Goal: Contribute content: Contribute content

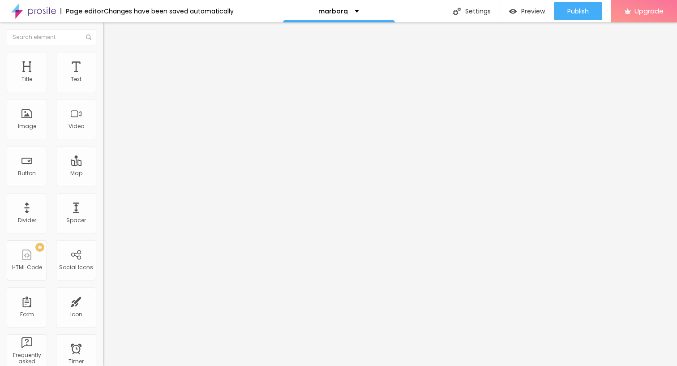
click at [103, 77] on span "Add image" at bounding box center [121, 73] width 37 height 8
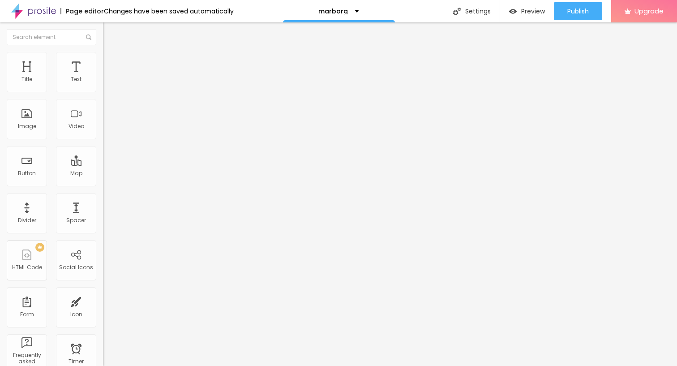
click at [111, 62] on span "Style" at bounding box center [117, 58] width 13 height 8
type input "95"
type input "85"
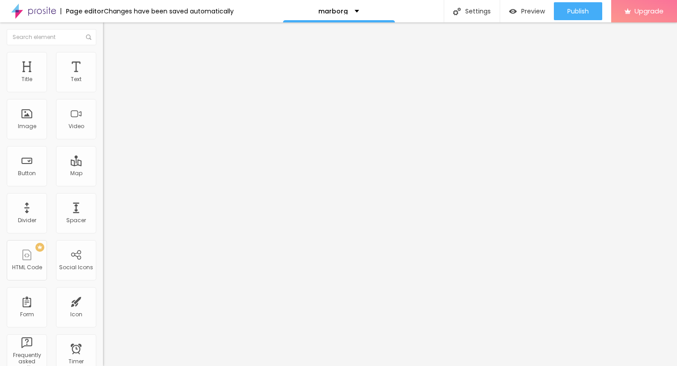
type input "80"
type input "75"
type input "70"
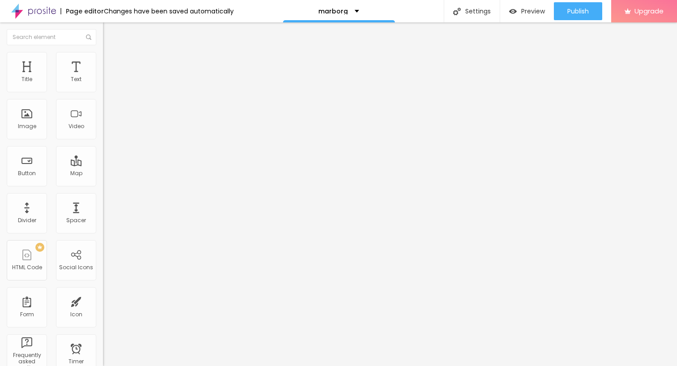
type input "70"
type input "65"
type input "60"
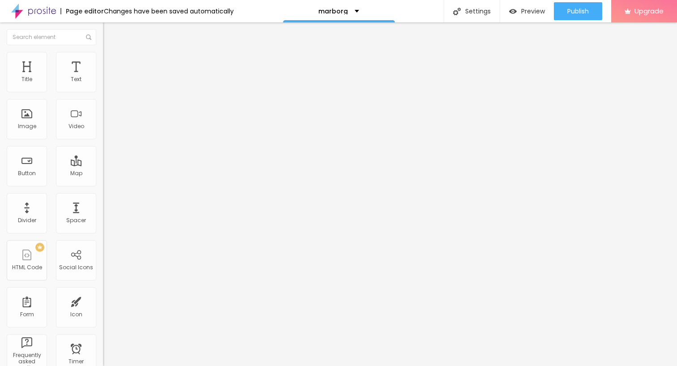
type input "55"
type input "50"
type input "45"
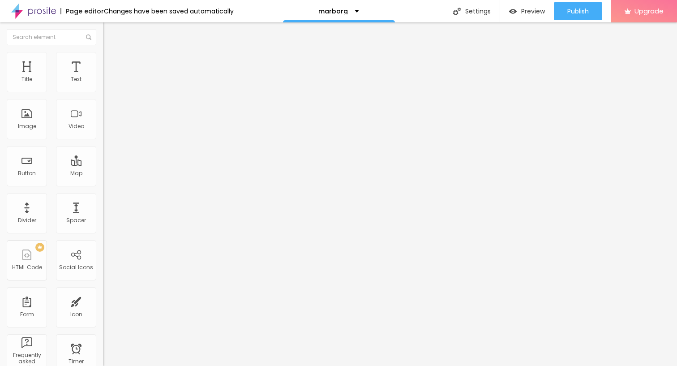
type input "45"
type input "40"
type input "35"
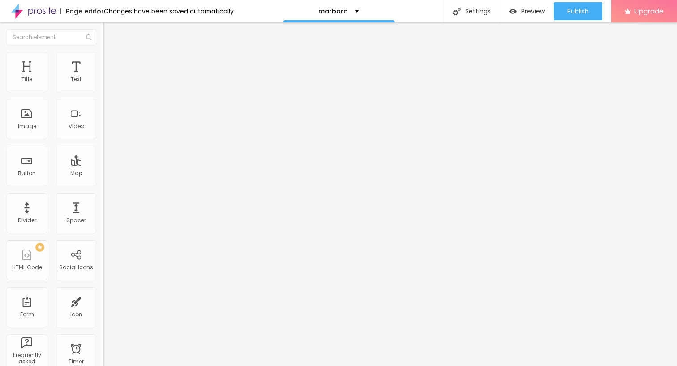
type input "30"
type input "25"
type input "20"
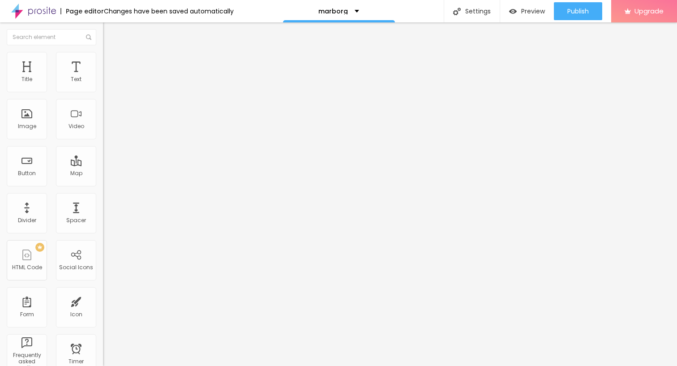
type input "20"
type input "15"
drag, startPoint x: 94, startPoint y: 95, endPoint x: 15, endPoint y: 94, distance: 78.9
type input "15"
click at [103, 92] on input "range" at bounding box center [132, 88] width 58 height 7
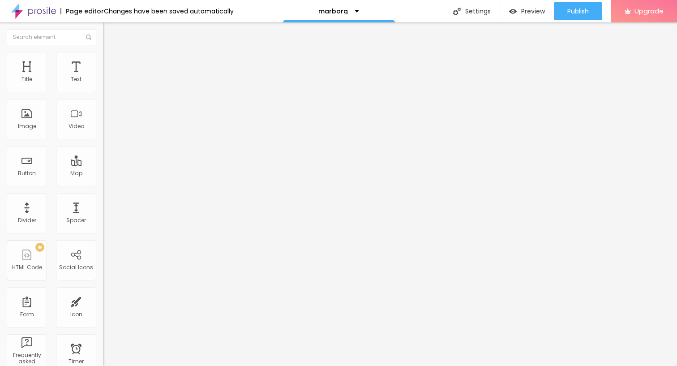
type input "10"
drag, startPoint x: 15, startPoint y: 95, endPoint x: 2, endPoint y: 96, distance: 12.6
type input "10"
click at [103, 92] on input "range" at bounding box center [132, 88] width 58 height 7
click at [103, 90] on input "text" at bounding box center [157, 86] width 108 height 9
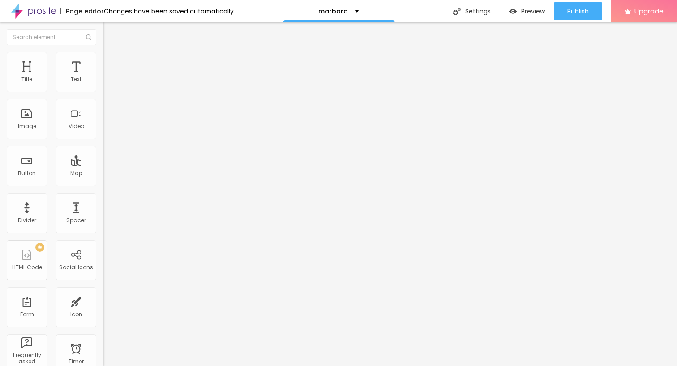
click at [103, 113] on img at bounding box center [106, 110] width 6 height 6
click at [103, 121] on img at bounding box center [106, 117] width 6 height 6
click at [103, 76] on div "Change image" at bounding box center [154, 73] width 103 height 6
drag, startPoint x: 60, startPoint y: 101, endPoint x: 84, endPoint y: 101, distance: 23.7
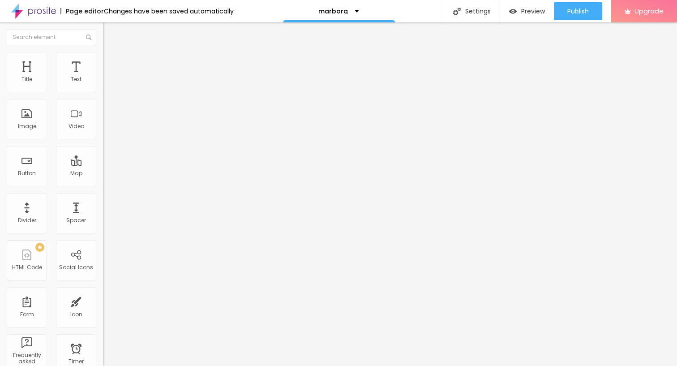
click at [103, 76] on div "Change image" at bounding box center [154, 73] width 103 height 6
click at [103, 140] on span "Original" at bounding box center [114, 137] width 22 height 8
click at [103, 156] on span "Square" at bounding box center [113, 153] width 20 height 8
click at [103, 151] on span "Default" at bounding box center [112, 147] width 19 height 8
click at [103, 146] on span "Cinema" at bounding box center [114, 142] width 22 height 8
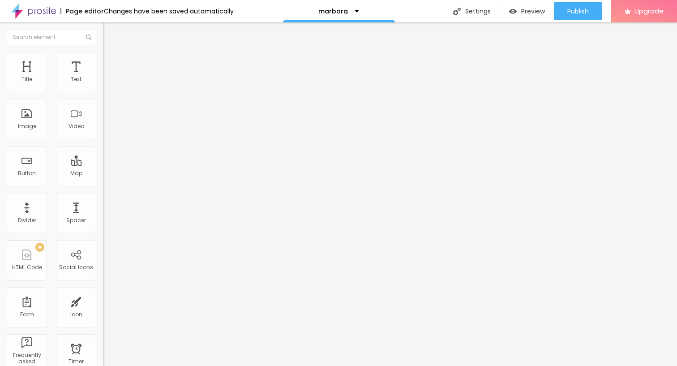
click at [103, 154] on span "Default" at bounding box center [112, 150] width 19 height 8
click at [103, 159] on span "Square" at bounding box center [113, 156] width 20 height 8
click at [103, 165] on span "Original" at bounding box center [114, 161] width 22 height 8
click at [103, 151] on span "Default" at bounding box center [112, 147] width 19 height 8
click at [103, 53] on img at bounding box center [107, 56] width 8 height 8
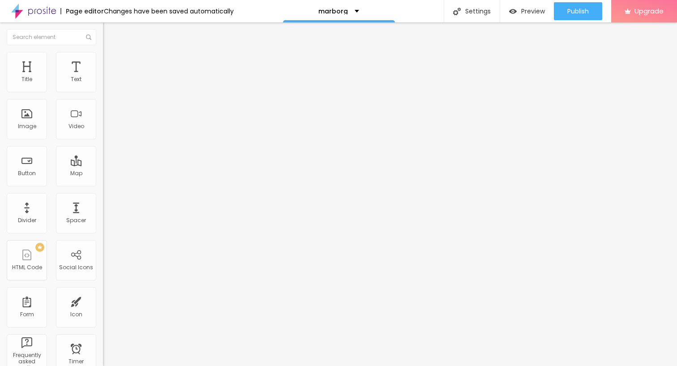
type input "15"
type input "20"
type input "15"
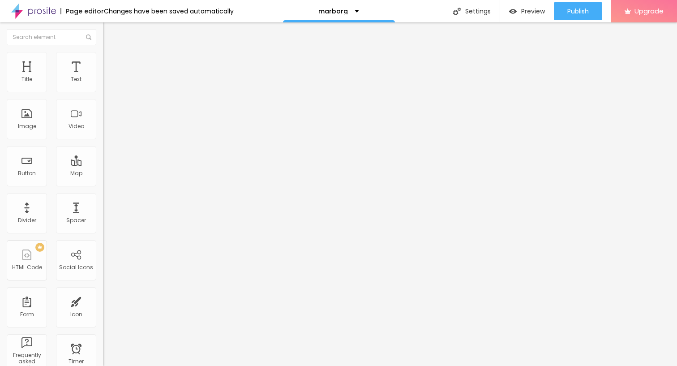
drag, startPoint x: 9, startPoint y: 97, endPoint x: 15, endPoint y: 97, distance: 6.7
type input "15"
click at [103, 92] on input "range" at bounding box center [132, 88] width 58 height 7
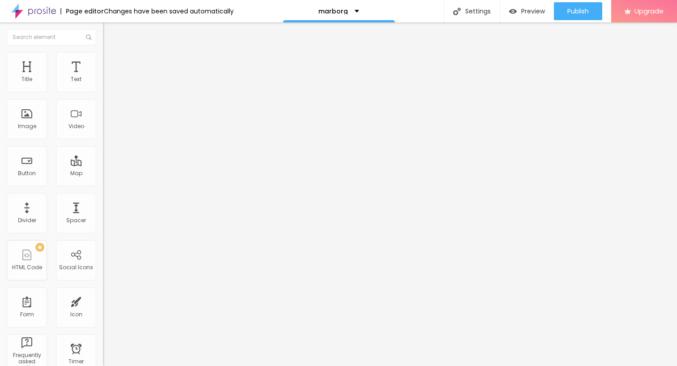
type input "10"
type input "15"
type input "10"
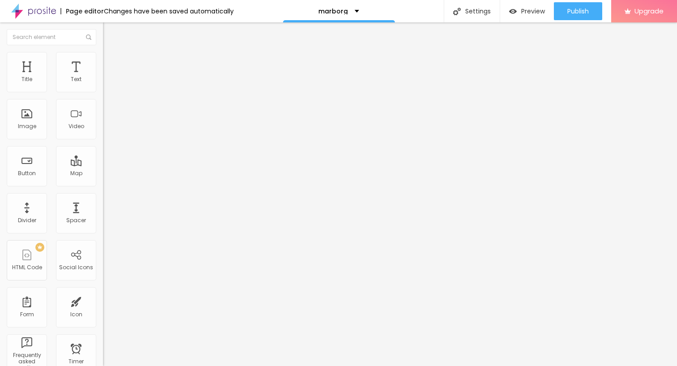
type input "10"
type input "15"
click at [103, 92] on input "range" at bounding box center [132, 88] width 58 height 7
type input "10"
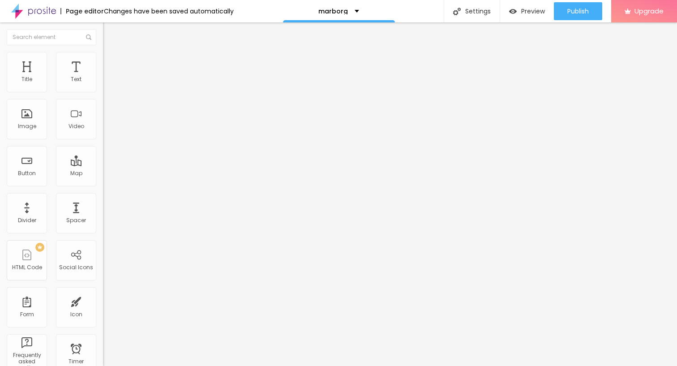
drag, startPoint x: 14, startPoint y: 98, endPoint x: 9, endPoint y: 97, distance: 4.6
type input "10"
click at [103, 92] on input "range" at bounding box center [132, 88] width 58 height 7
type input "15"
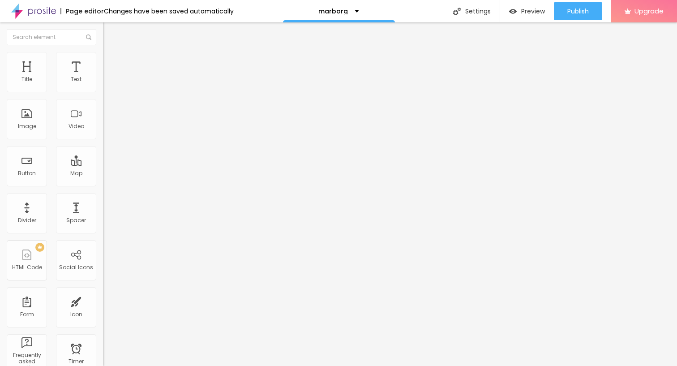
click at [103, 92] on input "range" at bounding box center [132, 88] width 58 height 7
click at [69, 71] on div "Text" at bounding box center [76, 72] width 40 height 40
click at [111, 63] on span "Advanced" at bounding box center [125, 67] width 29 height 8
click at [103, 69] on li "Advanced" at bounding box center [154, 65] width 103 height 9
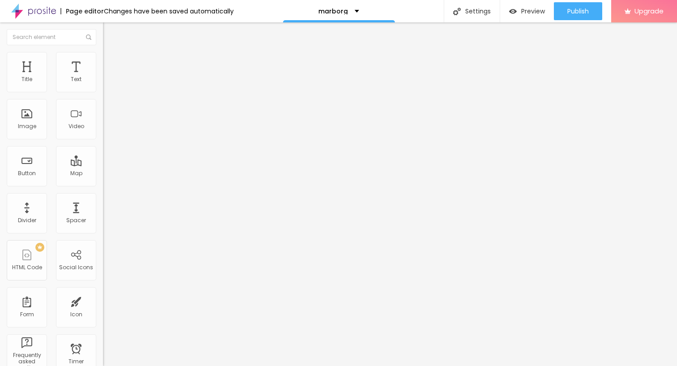
click at [103, 57] on img at bounding box center [107, 56] width 8 height 8
click at [110, 33] on img "button" at bounding box center [113, 32] width 7 height 7
click at [103, 57] on img at bounding box center [107, 56] width 8 height 8
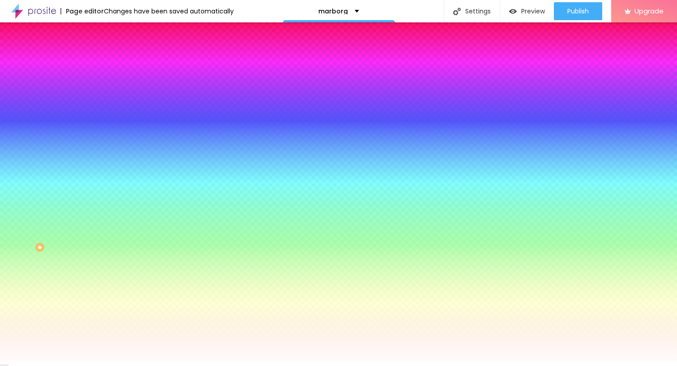
click at [103, 61] on li "Advanced" at bounding box center [154, 65] width 103 height 9
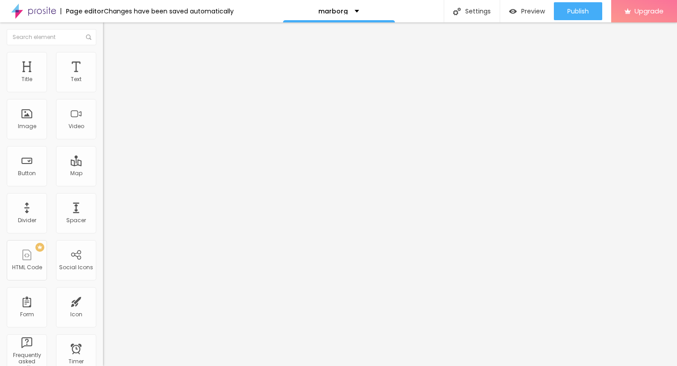
click at [103, 53] on img at bounding box center [107, 56] width 8 height 8
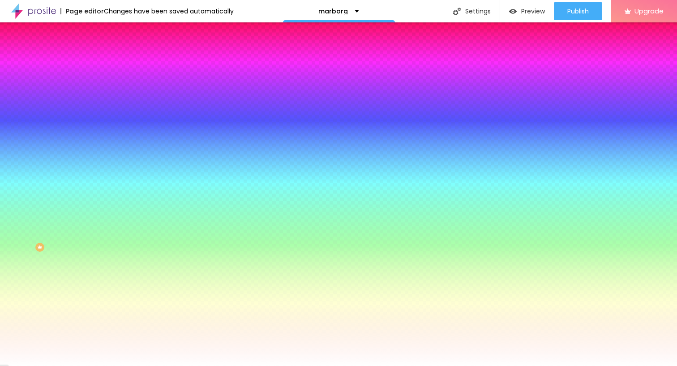
click at [110, 31] on img "button" at bounding box center [113, 32] width 7 height 7
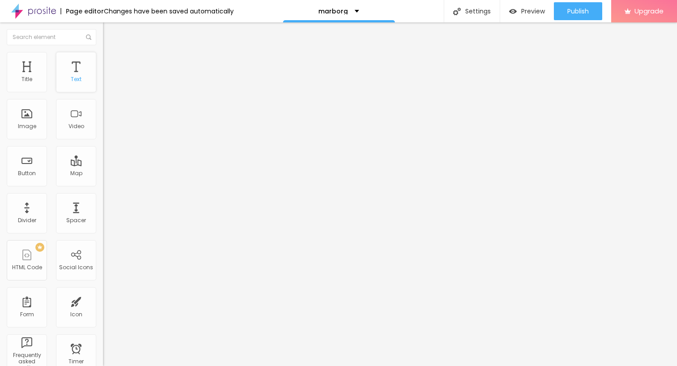
click at [76, 76] on div "Text" at bounding box center [76, 72] width 40 height 40
click at [71, 75] on div "Text" at bounding box center [76, 72] width 40 height 40
click at [111, 62] on span "Style" at bounding box center [117, 58] width 13 height 8
type input "65"
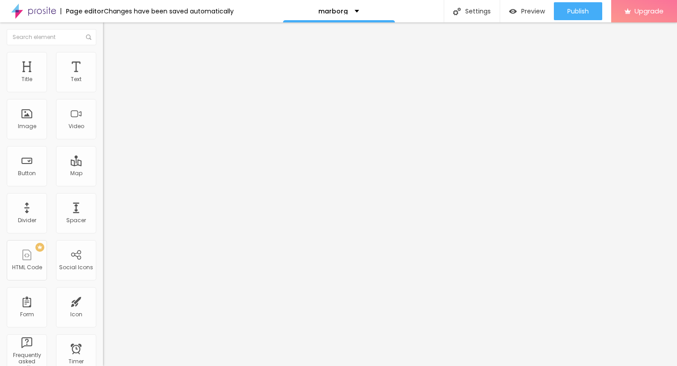
click at [103, 92] on input "range" at bounding box center [132, 88] width 58 height 7
type input "60"
type input "55"
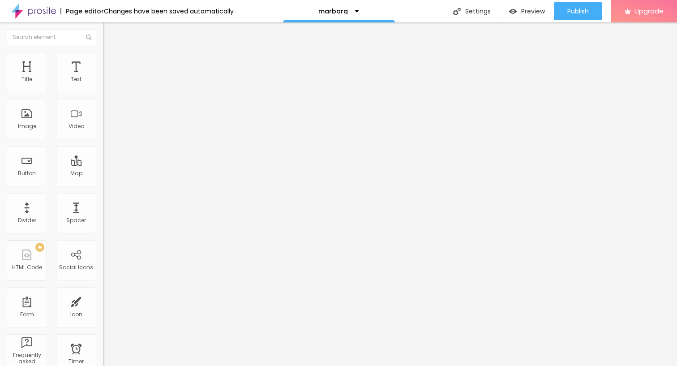
type input "50"
type input "45"
type input "40"
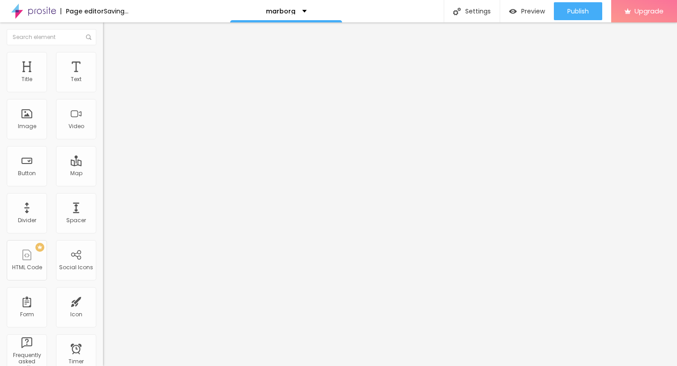
type input "40"
type input "35"
type input "30"
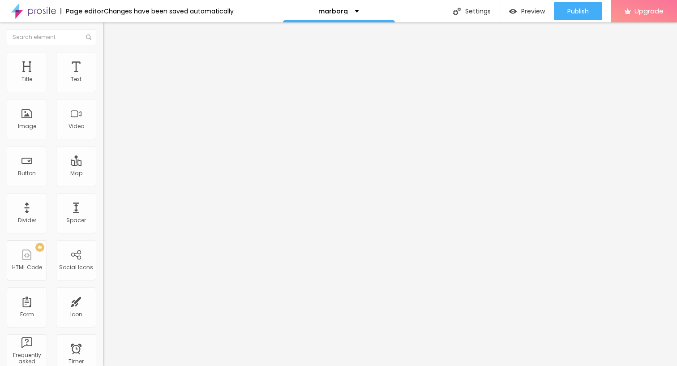
type input "25"
type input "20"
type input "15"
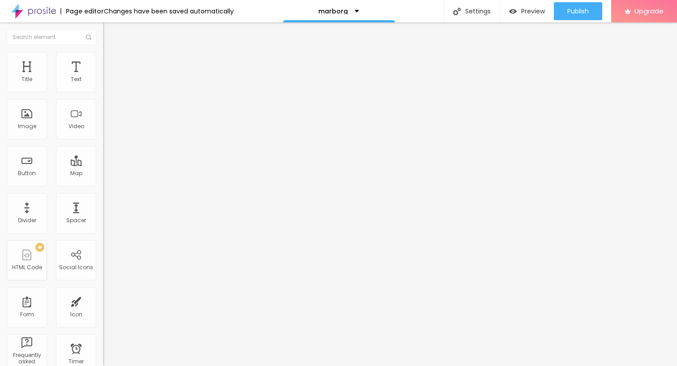
type input "15"
type input "10"
drag, startPoint x: 61, startPoint y: 95, endPoint x: 7, endPoint y: 95, distance: 54.7
type input "10"
click at [103, 92] on input "range" at bounding box center [132, 88] width 58 height 7
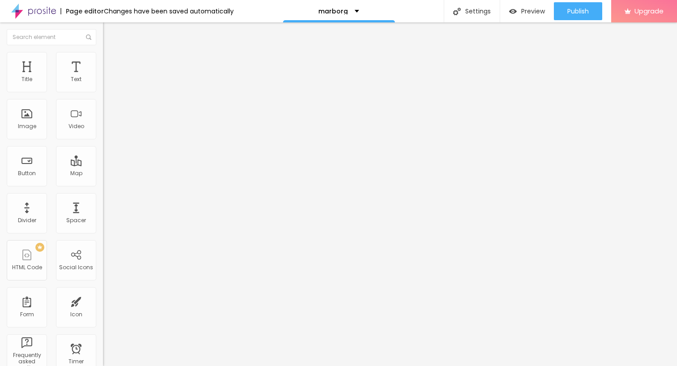
click at [103, 92] on input "range" at bounding box center [132, 88] width 58 height 7
type input "15"
click at [103, 92] on input "range" at bounding box center [132, 88] width 58 height 7
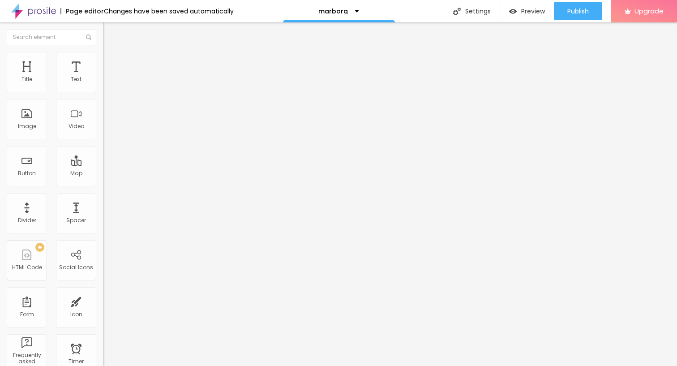
click at [107, 83] on icon "button" at bounding box center [109, 80] width 5 height 5
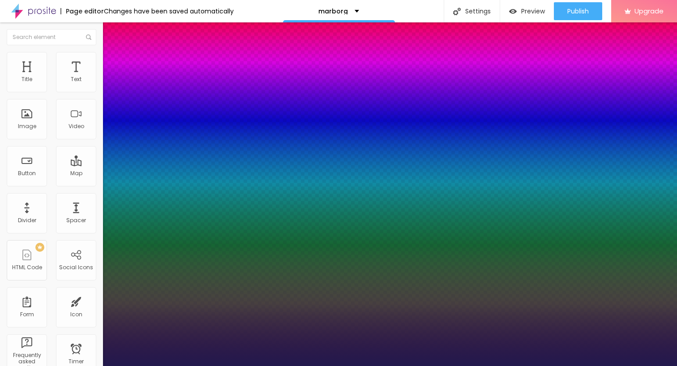
type input "1"
type input "18"
type input "1"
type input "19"
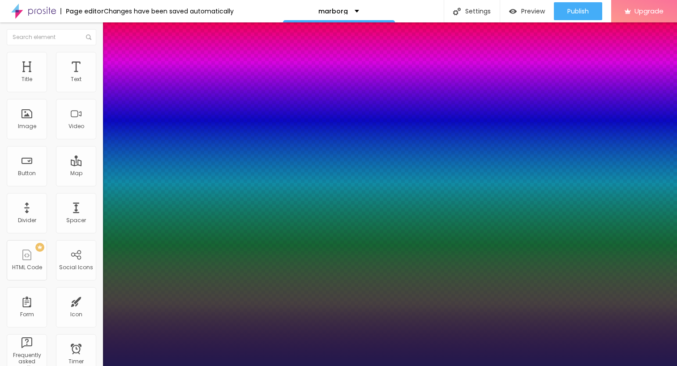
type input "19"
type input "1"
type input "20"
type input "1"
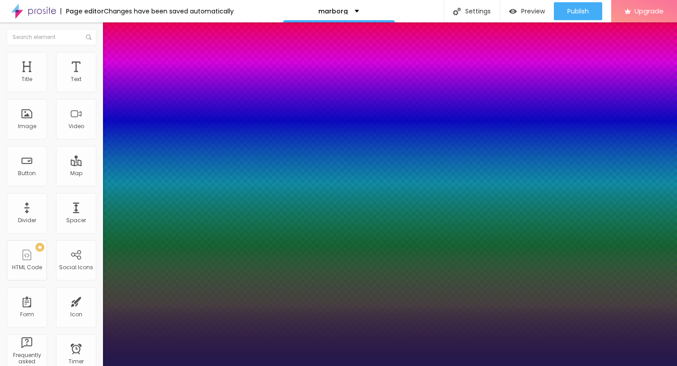
type input "22"
type input "1"
type input "27"
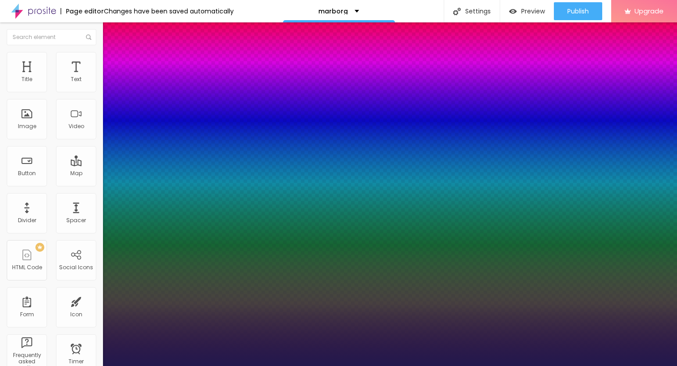
type input "1"
type input "28"
type input "1"
type input "29"
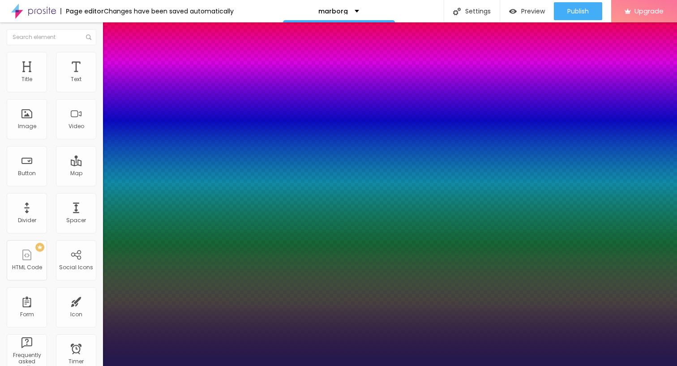
type input "29"
type input "1"
drag, startPoint x: 120, startPoint y: 151, endPoint x: 130, endPoint y: 152, distance: 9.9
type input "28"
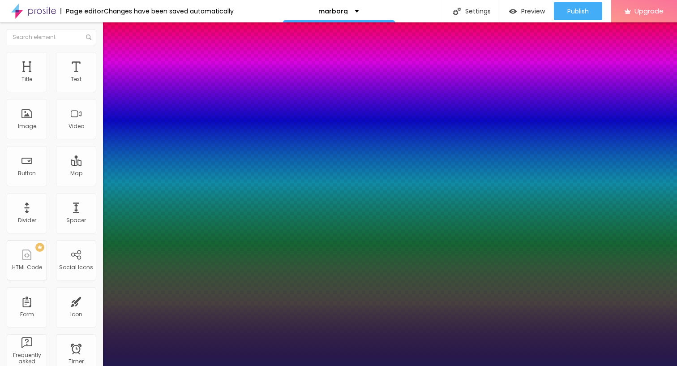
type input "28"
type input "1"
type input "27"
type input "1"
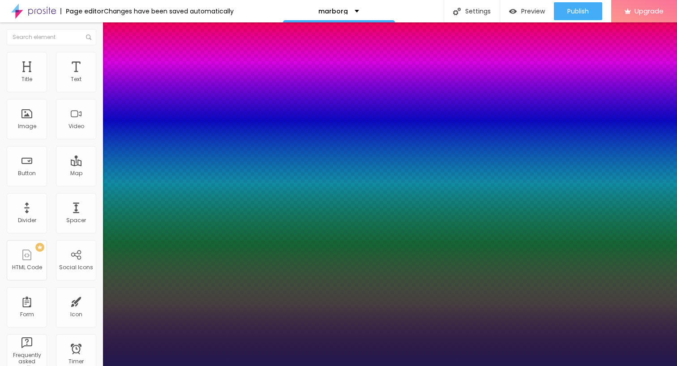
type input "25"
type input "1"
type input "20"
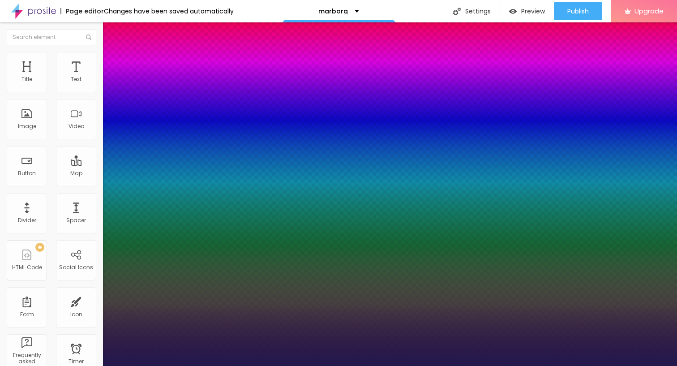
type input "1"
type input "18"
type input "1"
type input "17"
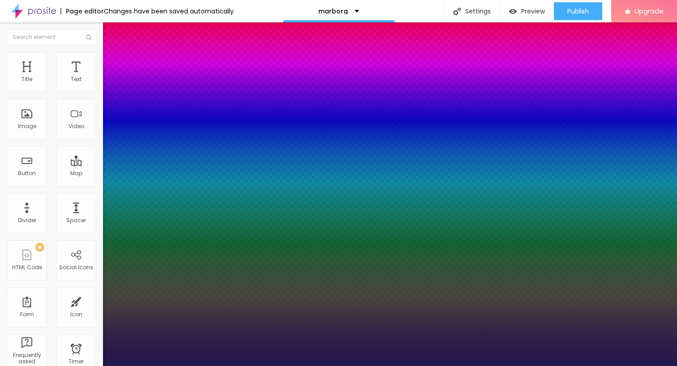
type input "17"
type input "1"
type input "16"
type input "1"
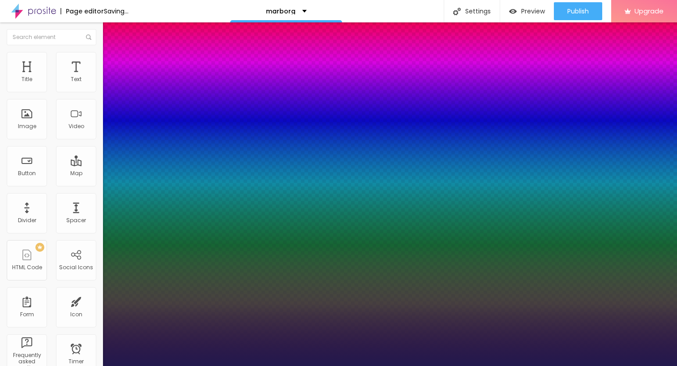
type input "14"
type input "1"
type input "13"
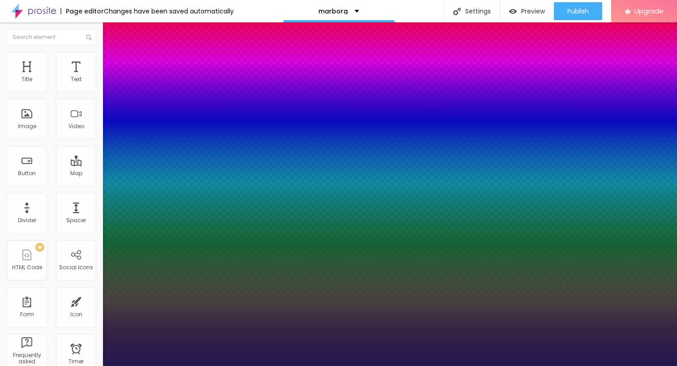
type input "1"
drag, startPoint x: 130, startPoint y: 152, endPoint x: 119, endPoint y: 152, distance: 11.2
type input "13"
type input "1"
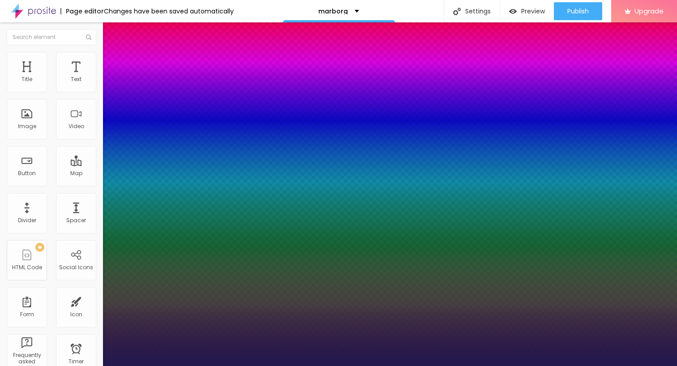
click at [285, 366] on div at bounding box center [338, 366] width 677 height 0
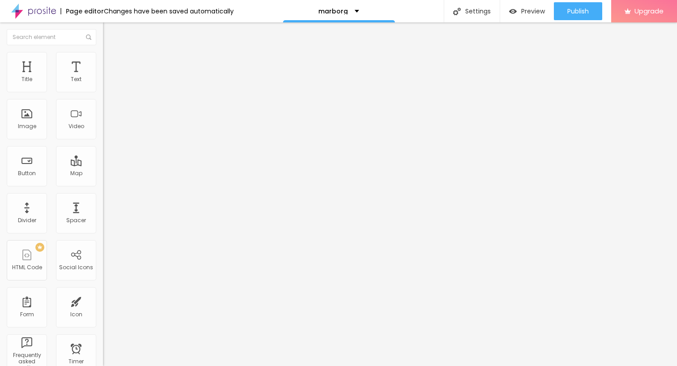
click at [107, 83] on icon "button" at bounding box center [109, 80] width 5 height 5
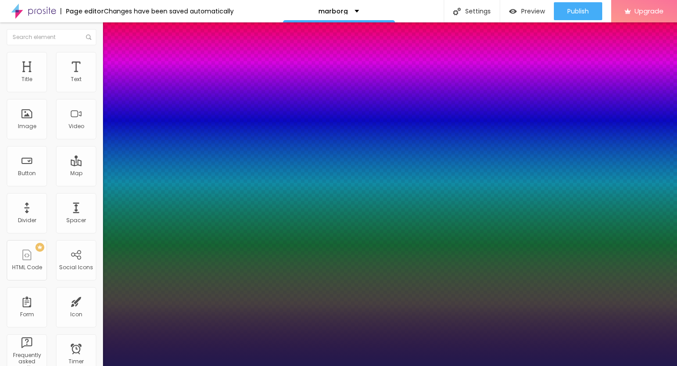
type input "1"
click at [406, 366] on div at bounding box center [338, 366] width 677 height 0
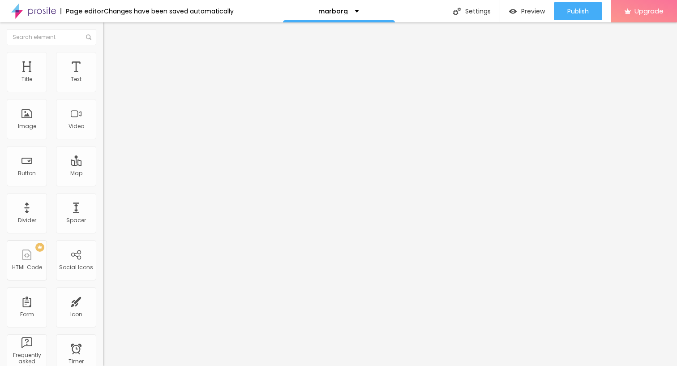
click at [108, 82] on icon "button" at bounding box center [110, 81] width 4 height 4
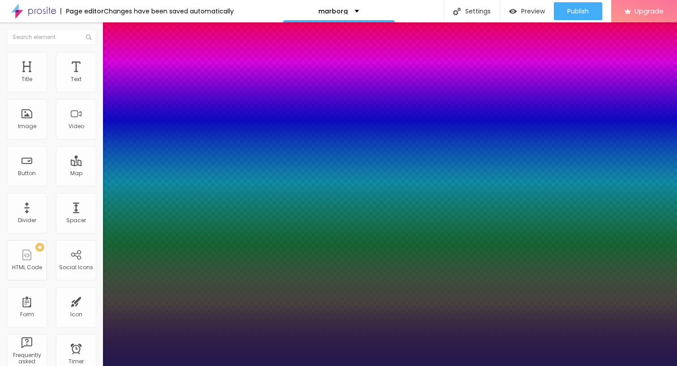
type input "10"
type input "1"
type input "11"
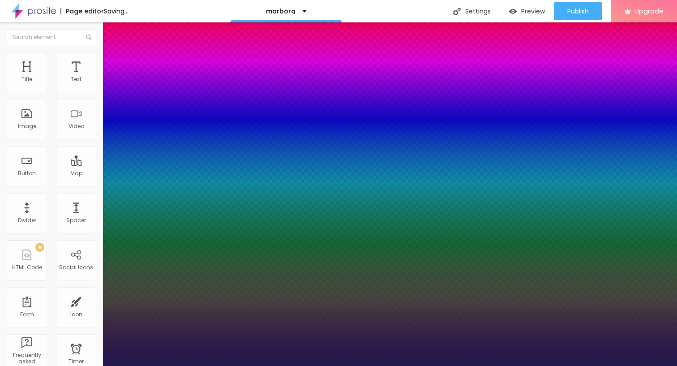
type input "1"
type input "12"
type input "1"
type input "13"
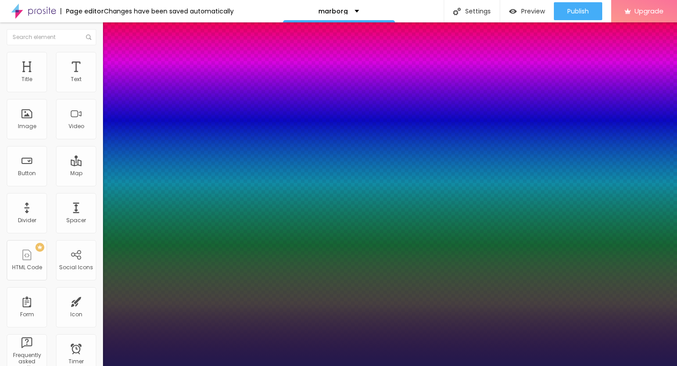
type input "13"
type input "1"
type input "14"
type input "1"
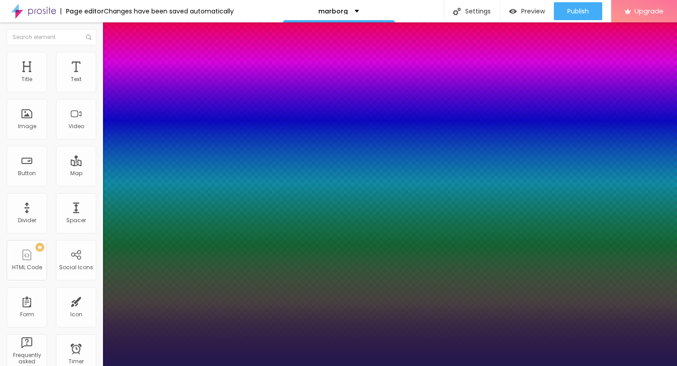
type input "15"
type input "1"
type input "16"
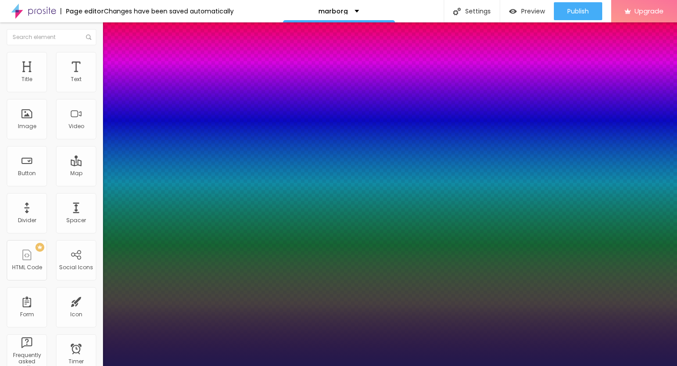
type input "1"
type input "17"
type input "1"
type input "18"
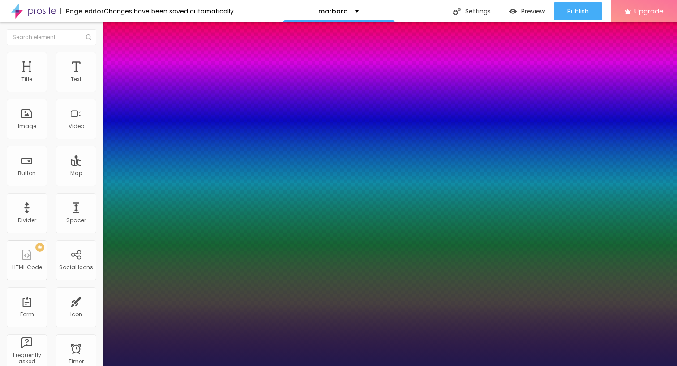
type input "18"
type input "1"
drag, startPoint x: 116, startPoint y: 152, endPoint x: 123, endPoint y: 154, distance: 6.5
type input "19"
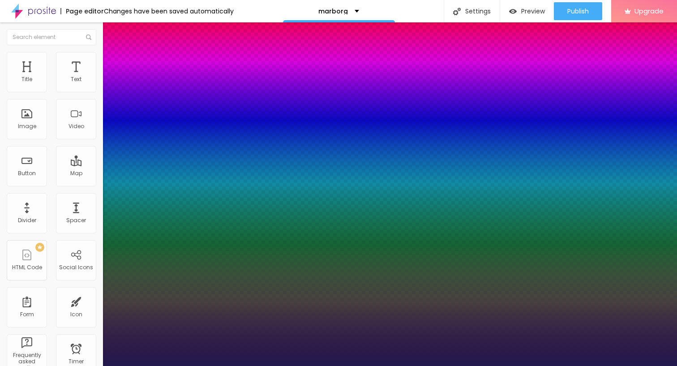
type input "19"
type input "1"
type input "20"
type input "1"
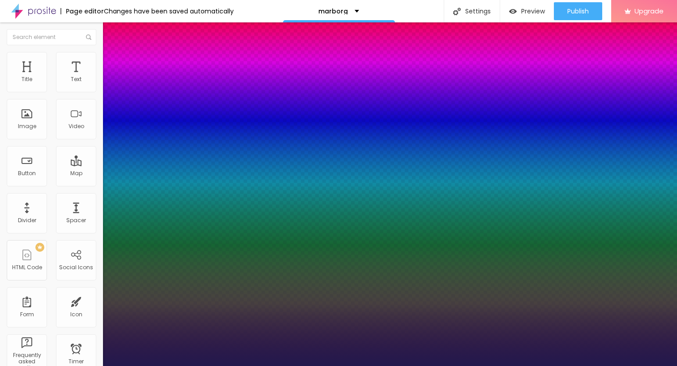
type input "21"
type input "1"
type input "22"
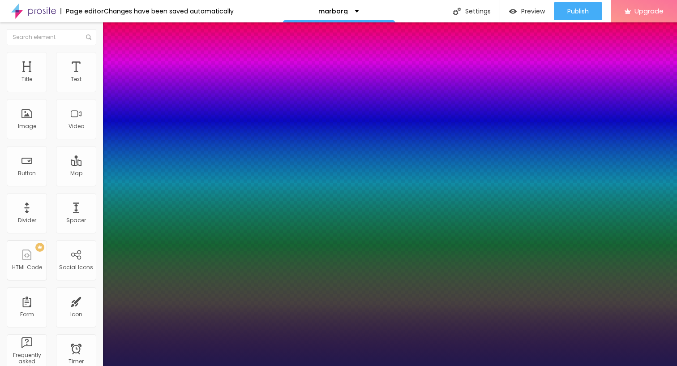
type input "1"
type input "23"
type input "1"
type input "24"
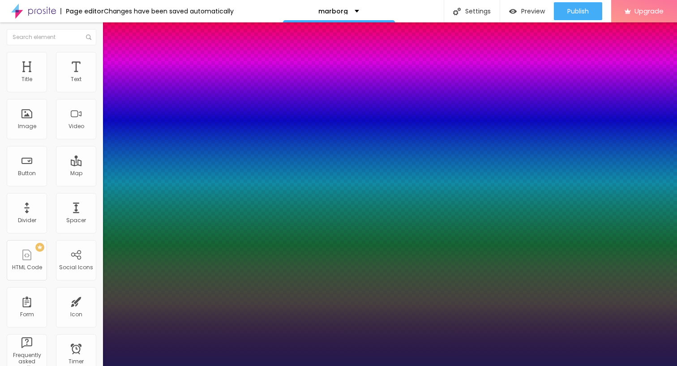
type input "24"
type input "1"
type input "25"
type input "1"
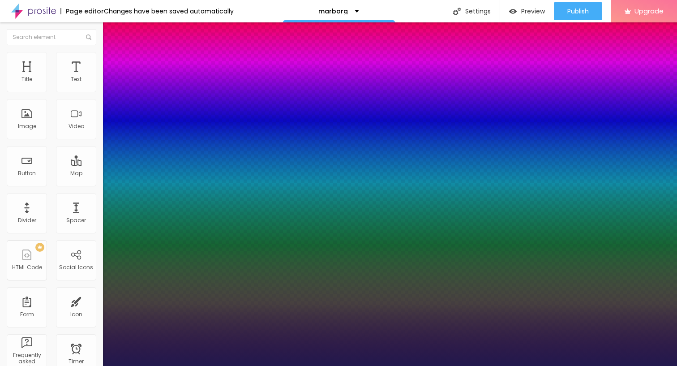
drag, startPoint x: 122, startPoint y: 153, endPoint x: 127, endPoint y: 154, distance: 4.9
type input "25"
type input "1"
click at [461, 366] on div at bounding box center [338, 366] width 677 height 0
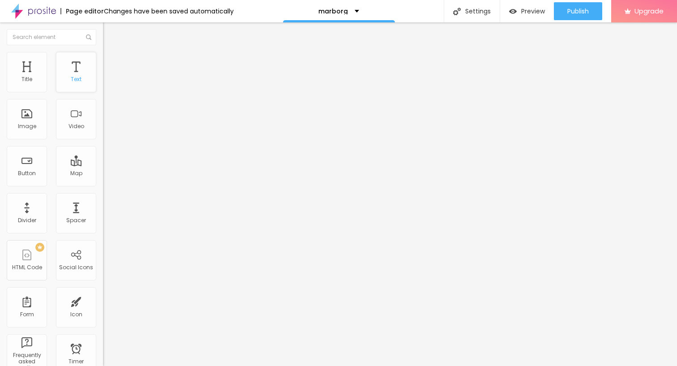
click at [71, 65] on div "Text" at bounding box center [76, 72] width 40 height 40
click at [65, 67] on div "Text" at bounding box center [76, 72] width 40 height 40
click at [108, 82] on icon "button" at bounding box center [110, 81] width 4 height 4
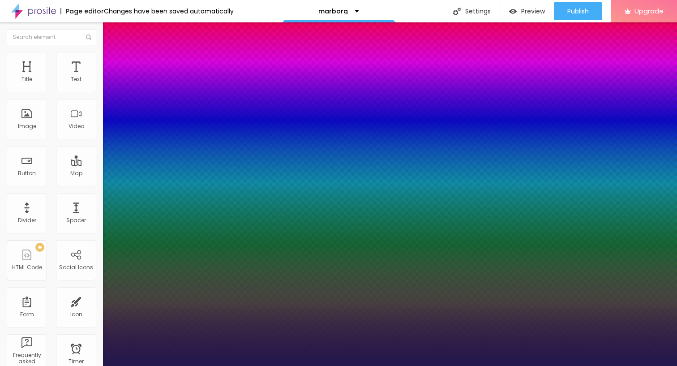
type input "1"
type input "17"
type input "1"
type input "18"
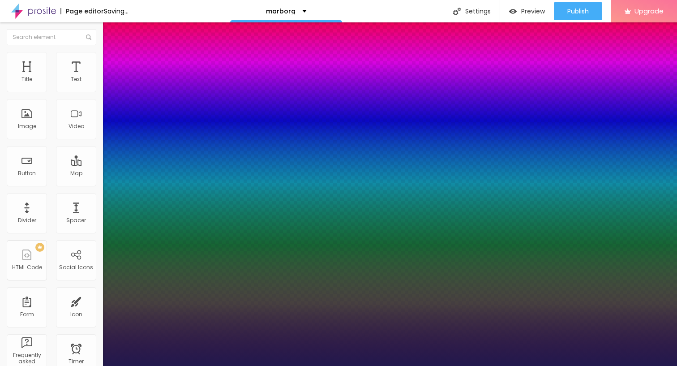
type input "18"
type input "1"
type input "19"
type input "1"
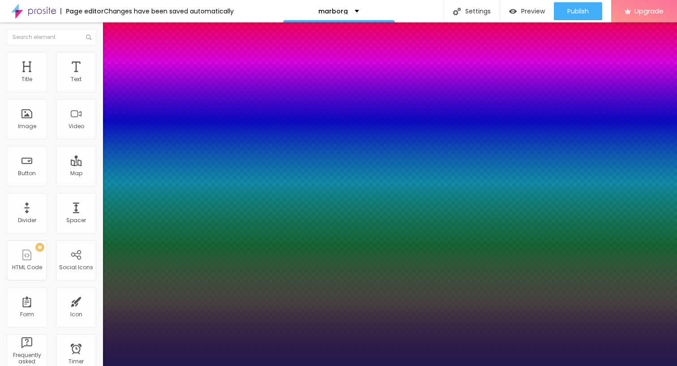
type input "20"
type input "1"
type input "21"
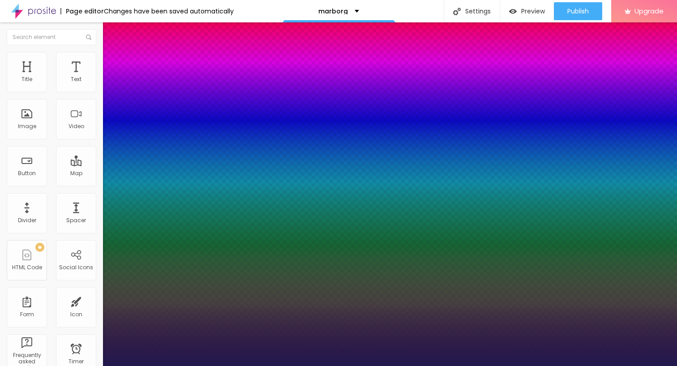
type input "1"
type input "22"
type input "1"
type input "23"
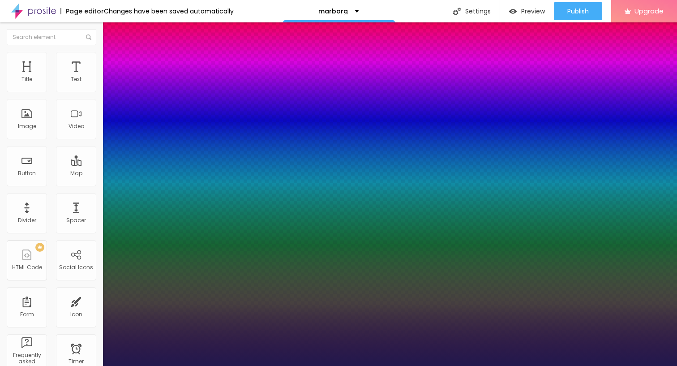
type input "23"
drag, startPoint x: 120, startPoint y: 152, endPoint x: 127, endPoint y: 152, distance: 7.6
click at [256, 366] on div at bounding box center [338, 366] width 677 height 0
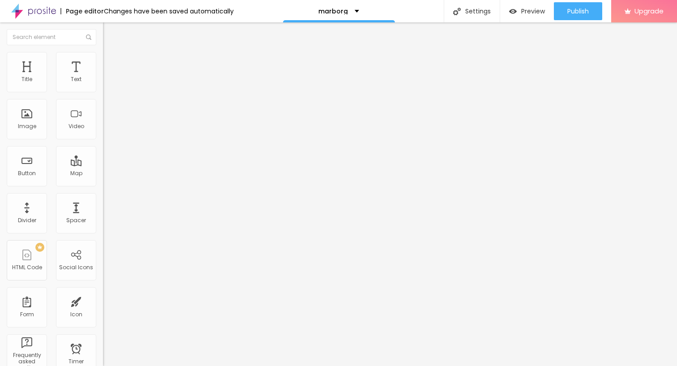
click at [110, 31] on img "button" at bounding box center [113, 32] width 7 height 7
click at [103, 84] on input "Click me" at bounding box center [157, 79] width 108 height 9
drag, startPoint x: 39, startPoint y: 101, endPoint x: 4, endPoint y: 100, distance: 35.8
click at [103, 100] on div "Text Click me Align Size Default Small Default Big Link URL https:// Open in ne…" at bounding box center [154, 135] width 103 height 130
paste input "→ Click to Review Document"
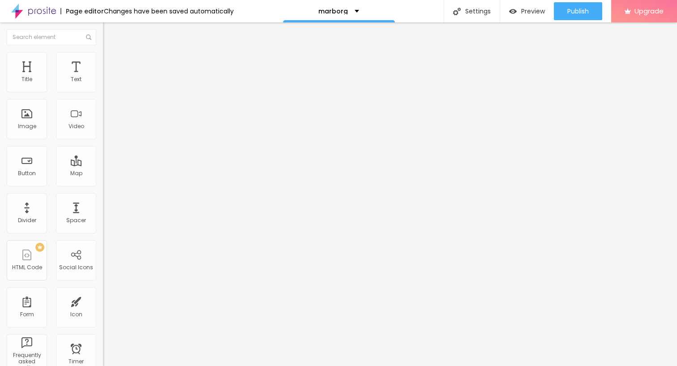
click at [103, 140] on span "4:3 Default" at bounding box center [117, 137] width 29 height 8
